Goal: Transaction & Acquisition: Purchase product/service

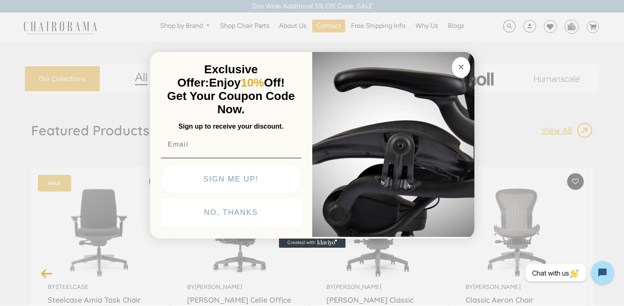
click at [463, 65] on circle "Close dialog" at bounding box center [461, 67] width 10 height 10
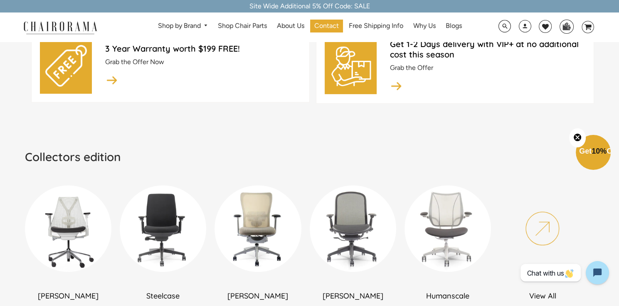
scroll to position [399, 0]
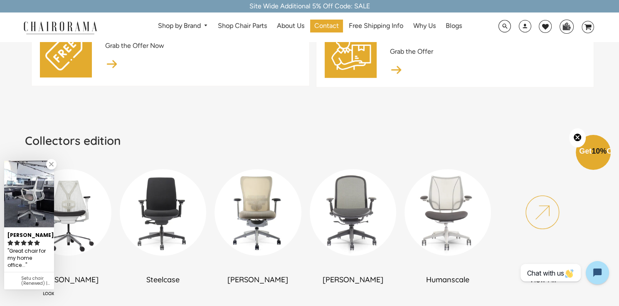
click at [49, 164] on link at bounding box center [51, 164] width 10 height 10
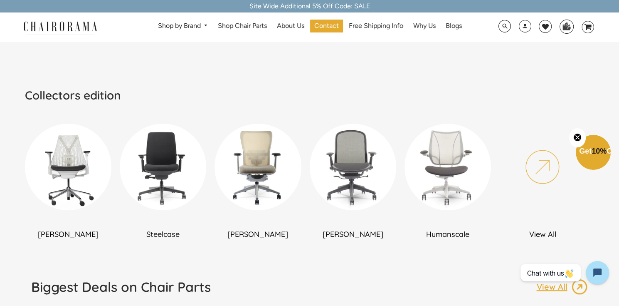
scroll to position [466, 0]
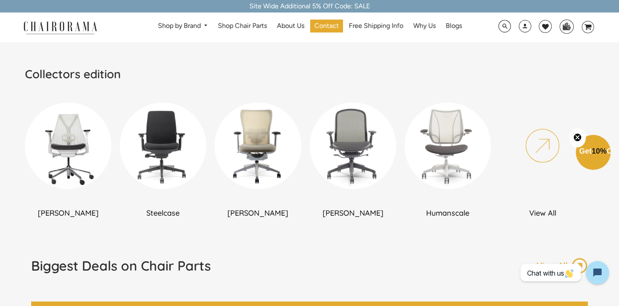
click at [537, 148] on img at bounding box center [542, 145] width 86 height 86
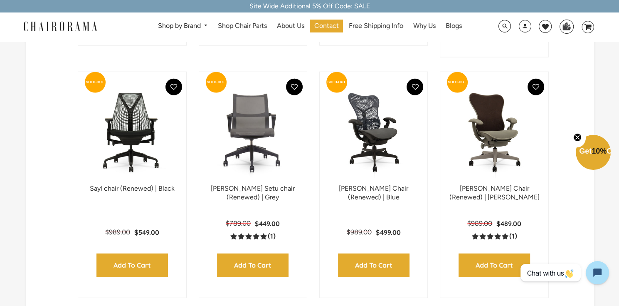
scroll to position [2162, 0]
